Goal: Transaction & Acquisition: Purchase product/service

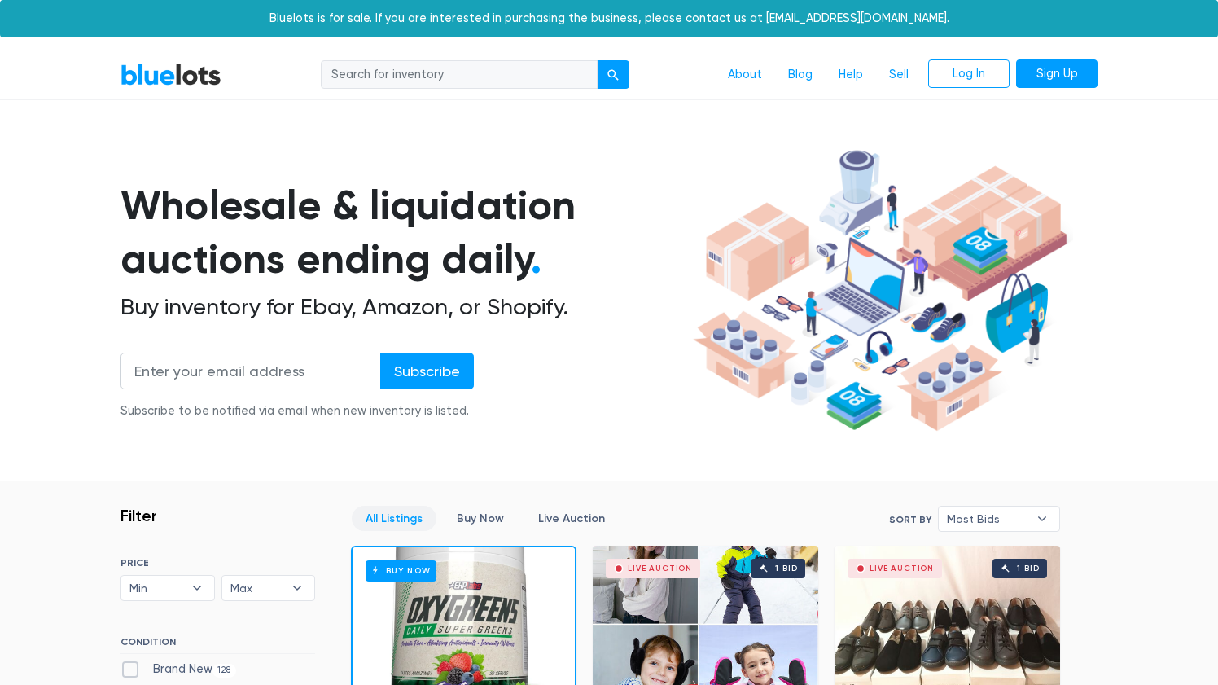
click at [403, 66] on input "search" at bounding box center [459, 74] width 277 height 29
click at [376, 78] on input "search" at bounding box center [459, 74] width 277 height 29
type input "printer"
click at [597, 60] on button "submit" at bounding box center [613, 74] width 33 height 29
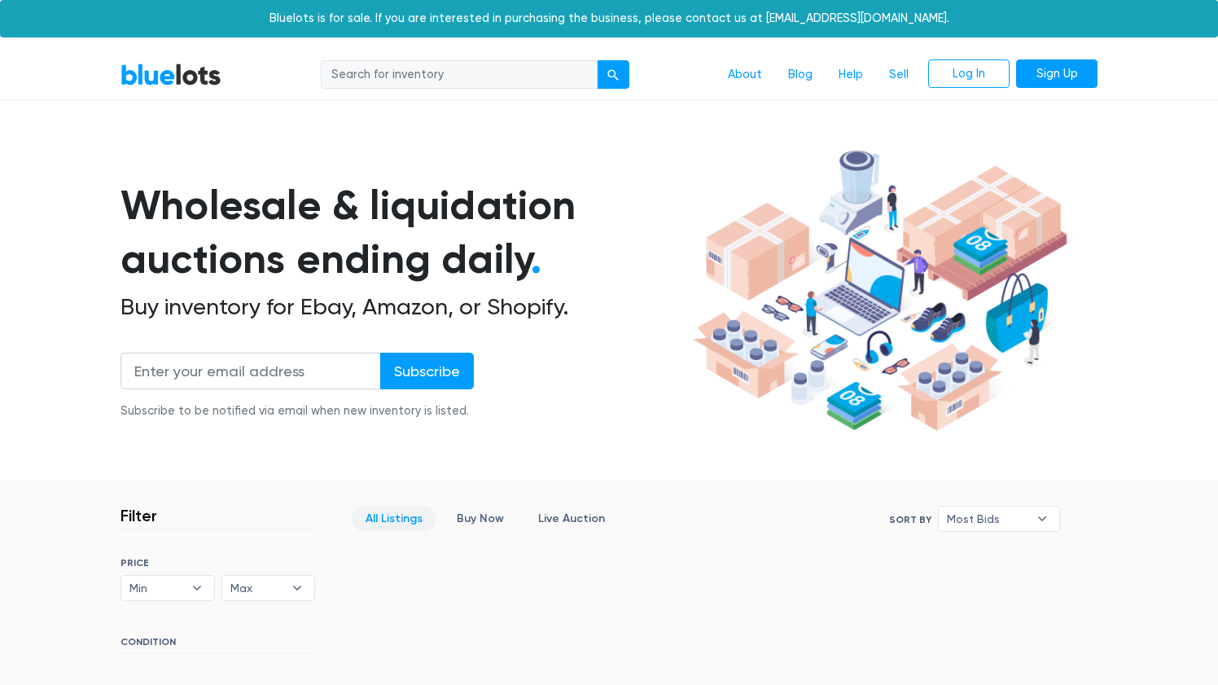
click at [420, 75] on input "search" at bounding box center [459, 74] width 277 height 29
type input "ink"
click at [597, 60] on button "submit" at bounding box center [613, 74] width 33 height 29
